Goal: Use online tool/utility: Utilize a website feature to perform a specific function

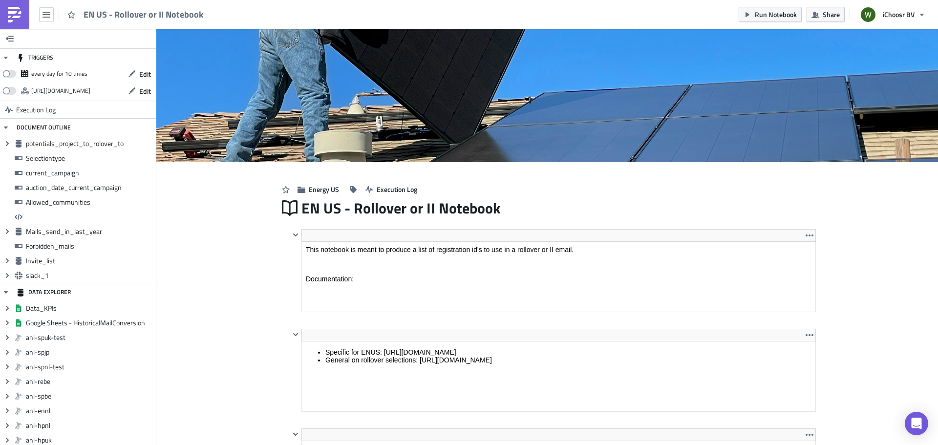
scroll to position [112, 524]
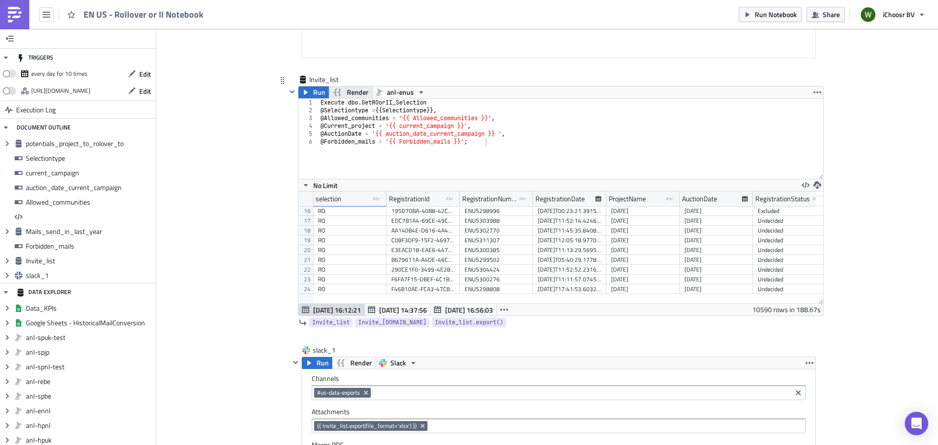
click at [352, 93] on span "Render" at bounding box center [357, 92] width 21 height 12
click at [313, 94] on span "Run" at bounding box center [319, 92] width 12 height 12
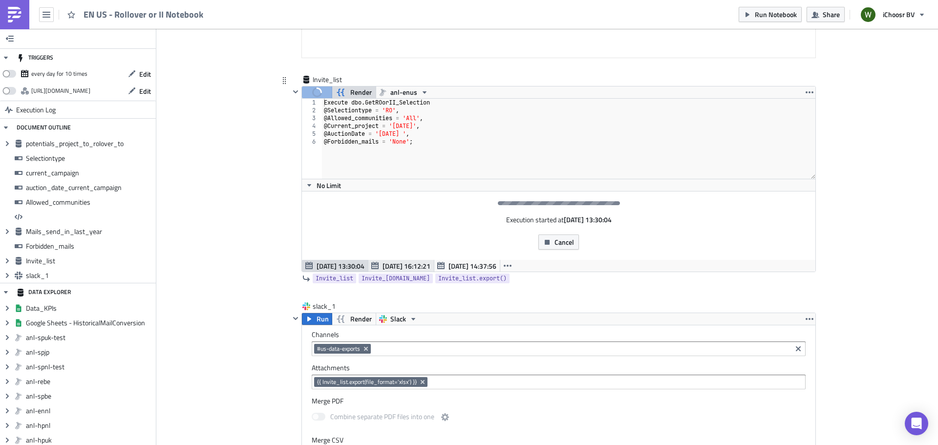
click at [408, 263] on span "[DATE] 16:12:21" at bounding box center [406, 266] width 48 height 10
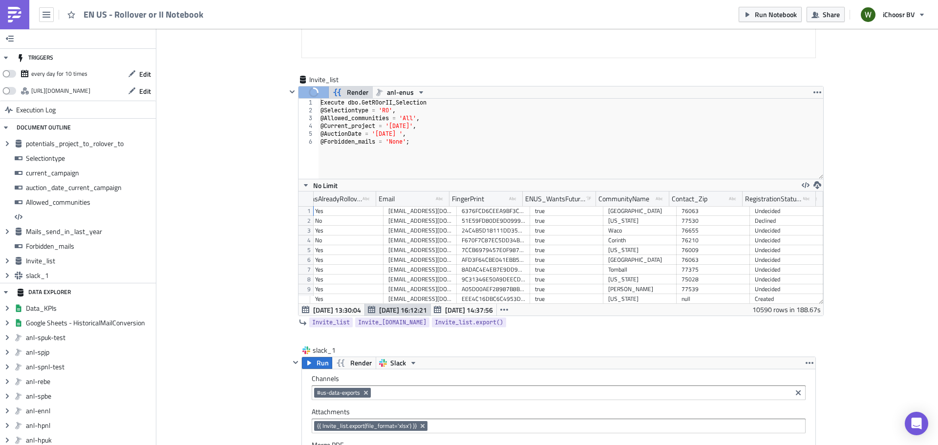
click at [268, 15] on div "EN US - Rollover or II Notebook Run Notebook Share iChoosr BV" at bounding box center [469, 14] width 938 height 29
click at [340, 311] on span "[DATE] 13:30:04" at bounding box center [337, 310] width 48 height 10
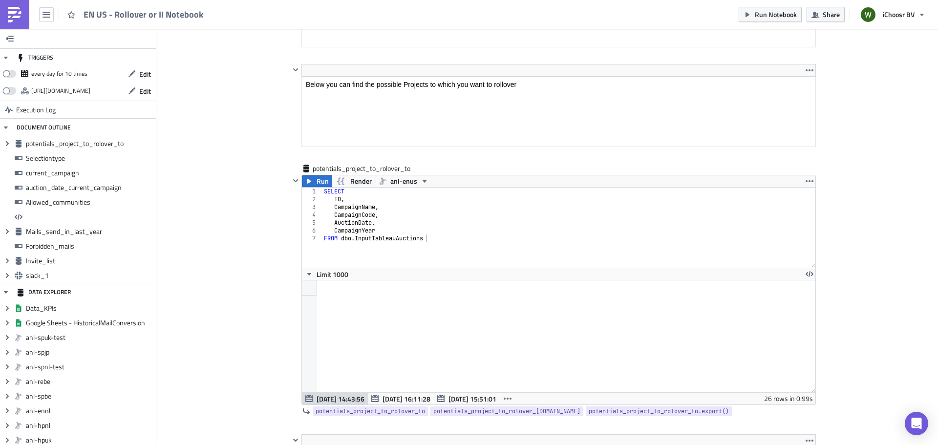
scroll to position [488, 0]
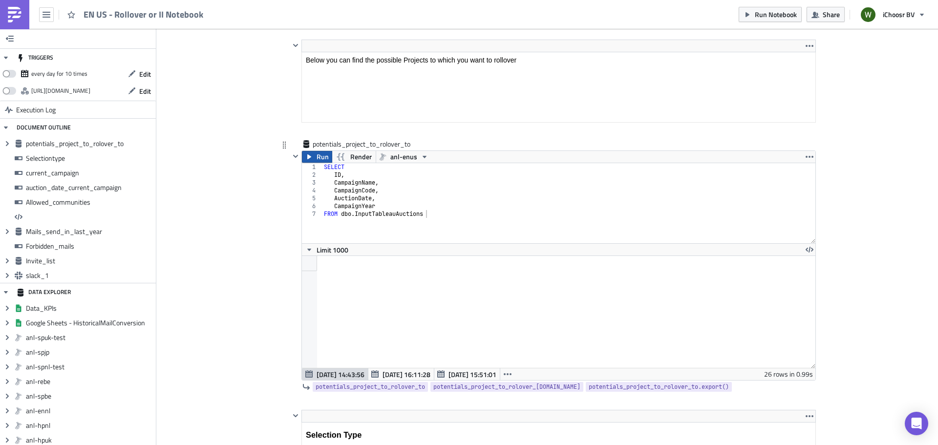
click at [308, 154] on icon "button" at bounding box center [309, 157] width 8 height 8
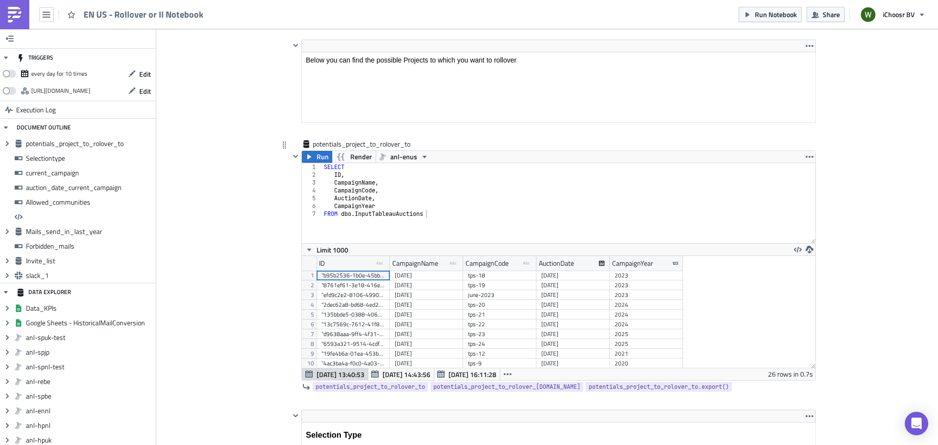
click at [435, 345] on div "[DATE]" at bounding box center [426, 344] width 63 height 10
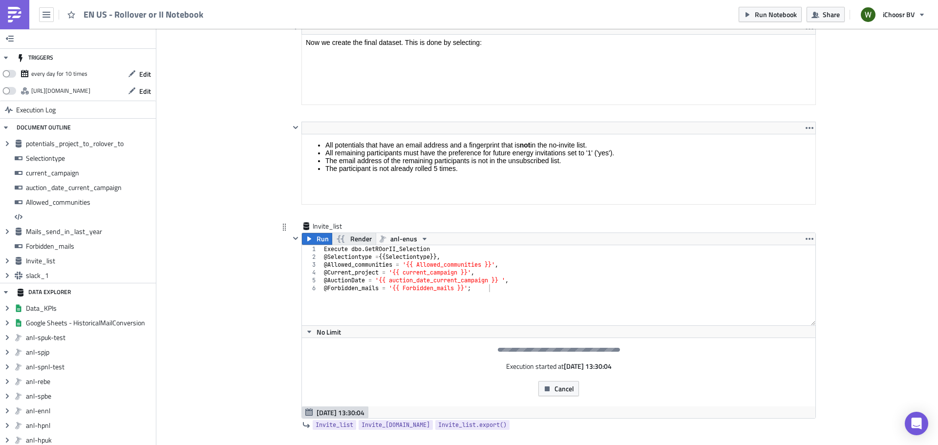
click at [350, 239] on span "Render" at bounding box center [360, 239] width 21 height 12
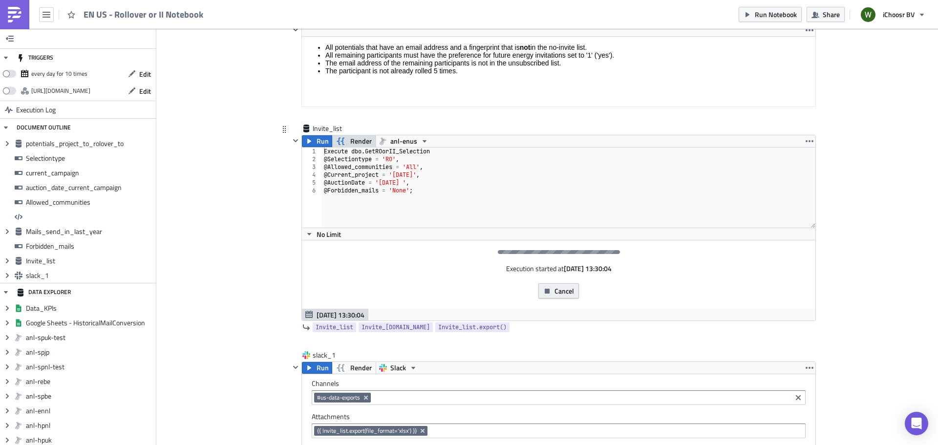
click at [556, 292] on span "Cancel" at bounding box center [564, 291] width 20 height 10
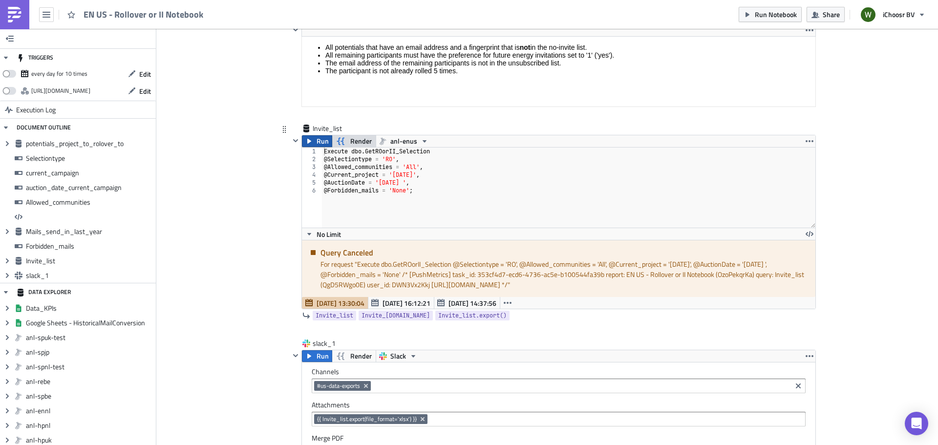
click at [316, 143] on span "Run" at bounding box center [322, 141] width 12 height 12
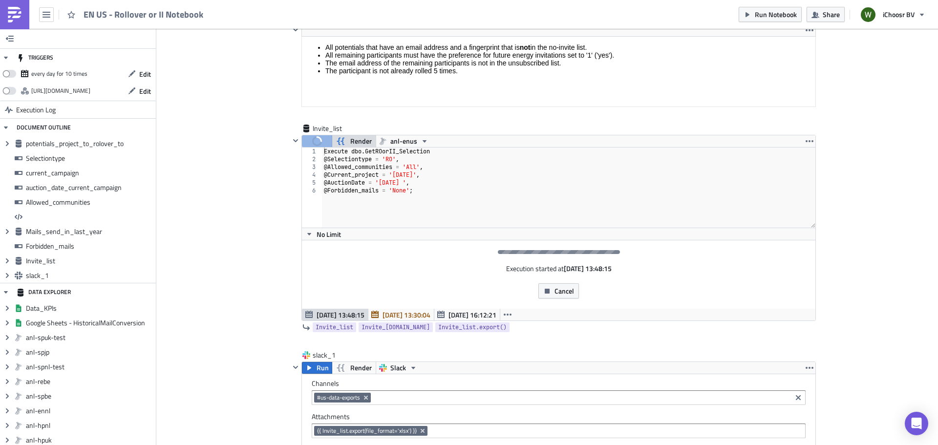
click at [658, 273] on div "Execution started at Sep 26 13:48:15 Cancel" at bounding box center [558, 274] width 513 height 68
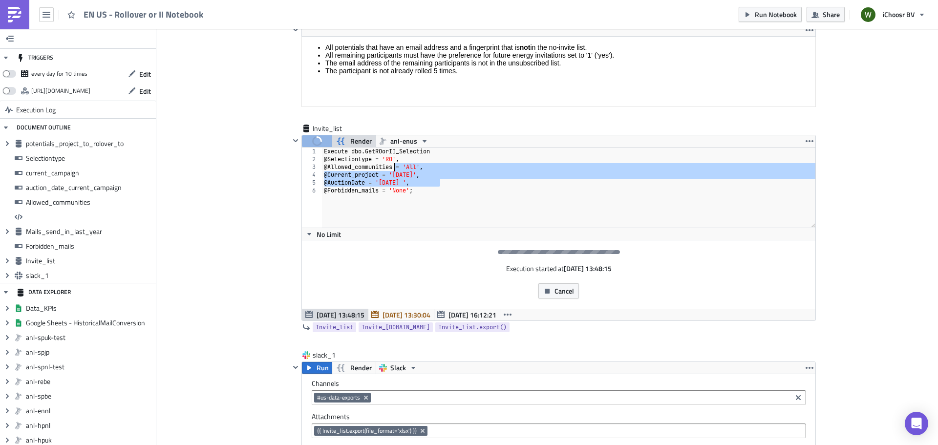
drag, startPoint x: 452, startPoint y: 183, endPoint x: 392, endPoint y: 169, distance: 61.6
click at [392, 169] on div "Execute dbo . GetROorII_Selection @ Selectiontype = 'RO' , @ Allowed_communitie…" at bounding box center [568, 195] width 493 height 96
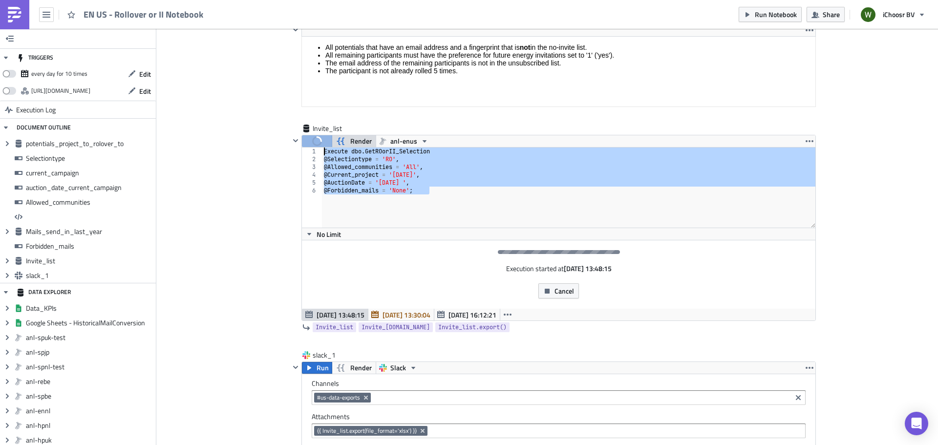
drag, startPoint x: 436, startPoint y: 194, endPoint x: 304, endPoint y: 148, distance: 139.1
click at [304, 148] on div "@Allowed_communities = 'All', @Current_project = 'October 2025', 1 2 3 4 5 6 Ex…" at bounding box center [558, 187] width 513 height 80
type textarea "Execute dbo.GetROorII_Selection @Selectiontype = 'RO',"
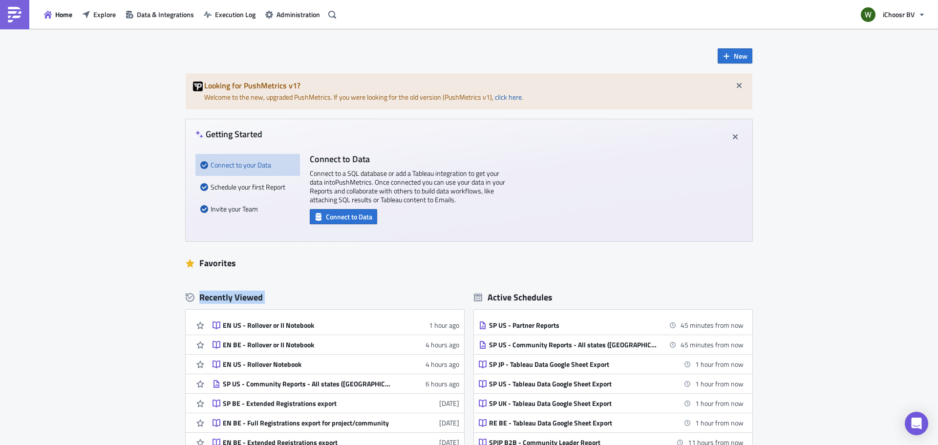
click at [21, 307] on div "New Looking for PushMetrics v1? Welcome to the new, upgraded PushMetrics. If yo…" at bounding box center [469, 292] width 938 height 526
